Goal: Task Accomplishment & Management: Manage account settings

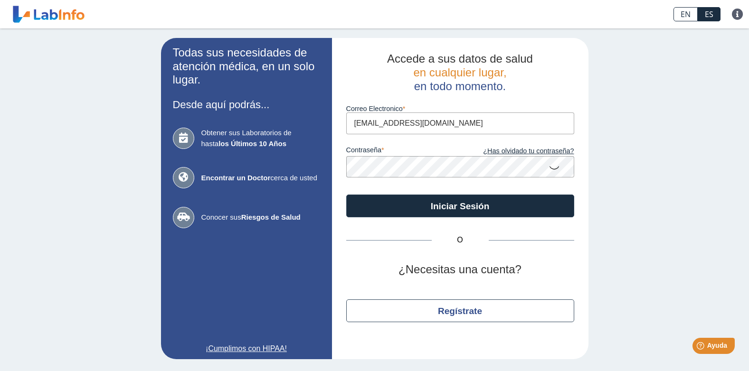
click at [469, 126] on input "[EMAIL_ADDRESS][DOMAIN_NAME]" at bounding box center [460, 123] width 228 height 21
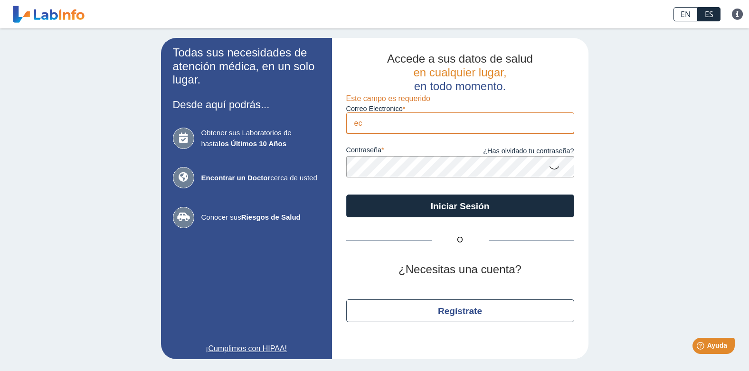
type input "e"
click at [368, 128] on input "Correo Electronico" at bounding box center [460, 123] width 228 height 21
type input "[EMAIL_ADDRESS][DOMAIN_NAME]"
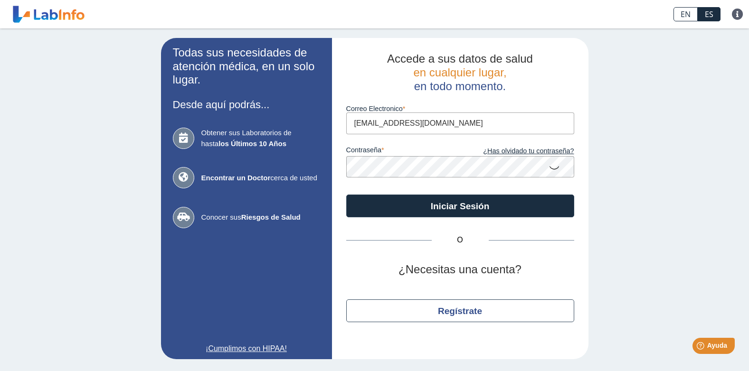
click at [346, 195] on button "Iniciar Sesión" at bounding box center [460, 206] width 228 height 23
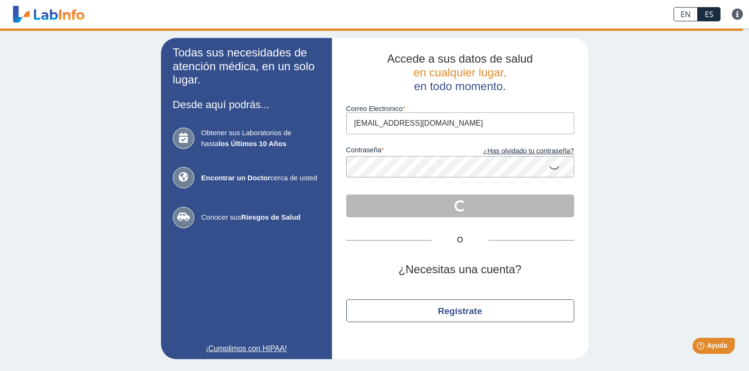
click at [82, 216] on div "Todas sus necesidades de atención médica, en un solo lugar. Desde aquí podrás..…" at bounding box center [374, 198] width 749 height 341
click at [557, 171] on icon at bounding box center [554, 167] width 11 height 19
click at [628, 176] on div "Todas sus necesidades de atención médica, en un solo lugar. Desde aquí podrás..…" at bounding box center [374, 198] width 749 height 341
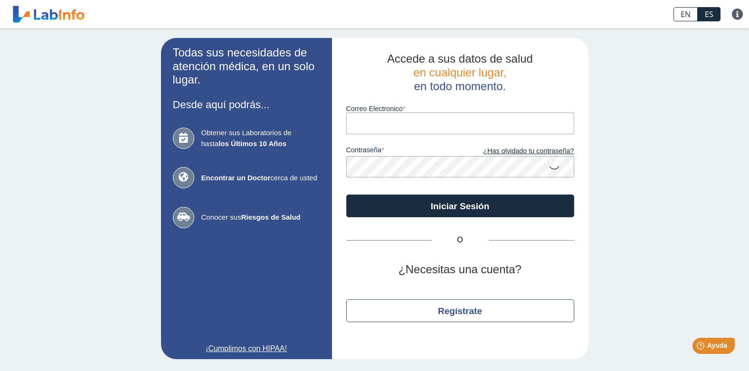
type input "[EMAIL_ADDRESS][DOMAIN_NAME]"
click at [55, 301] on div "Todas sus necesidades de atención médica, en un solo lugar. Desde aquí podrás..…" at bounding box center [374, 198] width 749 height 341
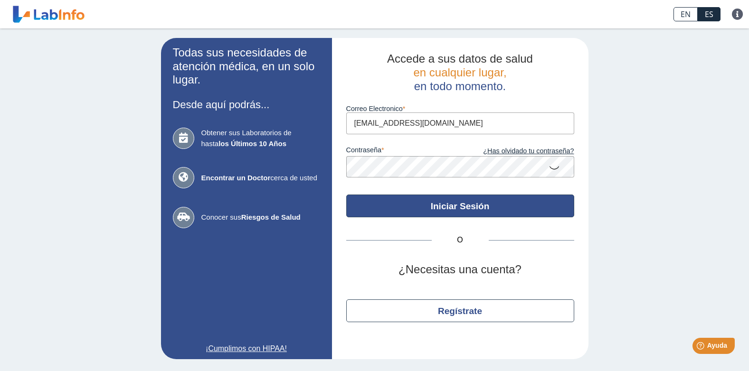
click at [477, 208] on button "Iniciar Sesión" at bounding box center [460, 206] width 228 height 23
